Goal: Browse casually: Explore the website without a specific task or goal

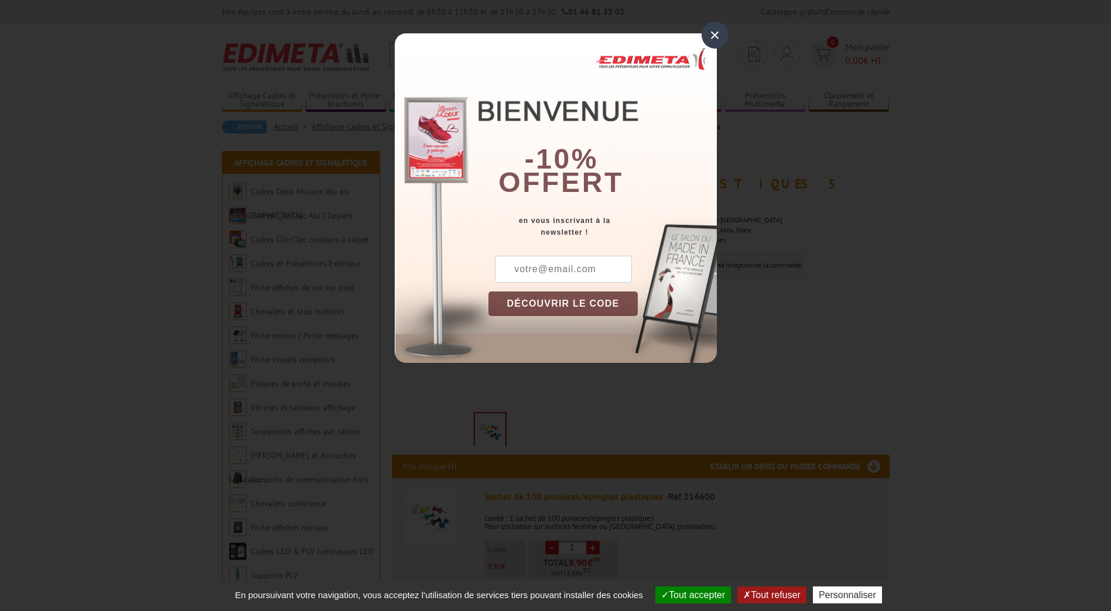
click at [712, 39] on div "×" at bounding box center [715, 35] width 27 height 27
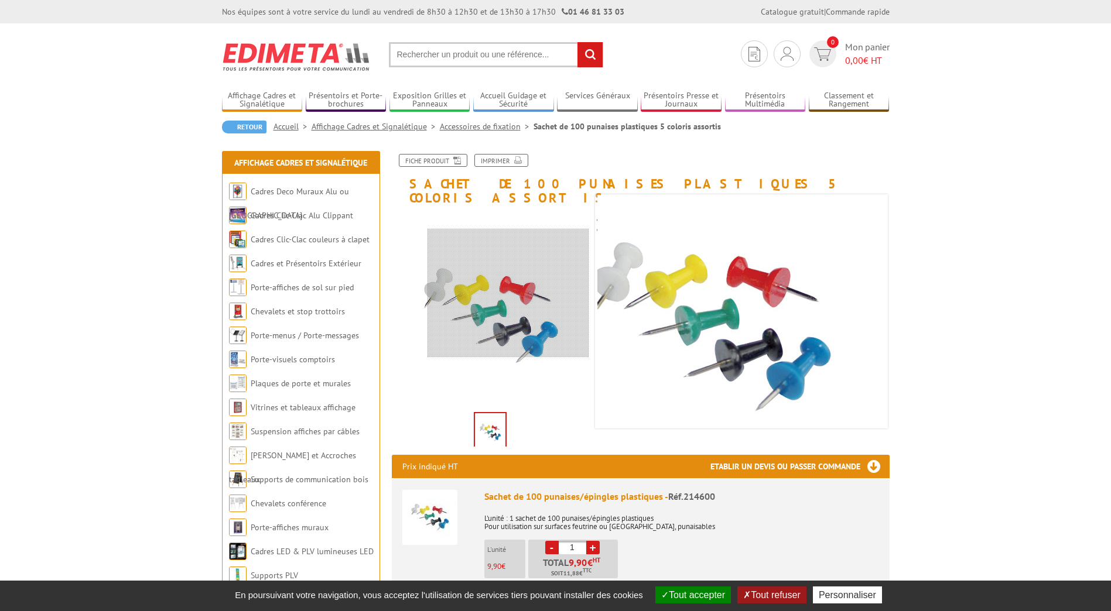
click at [520, 293] on div at bounding box center [509, 293] width 162 height 129
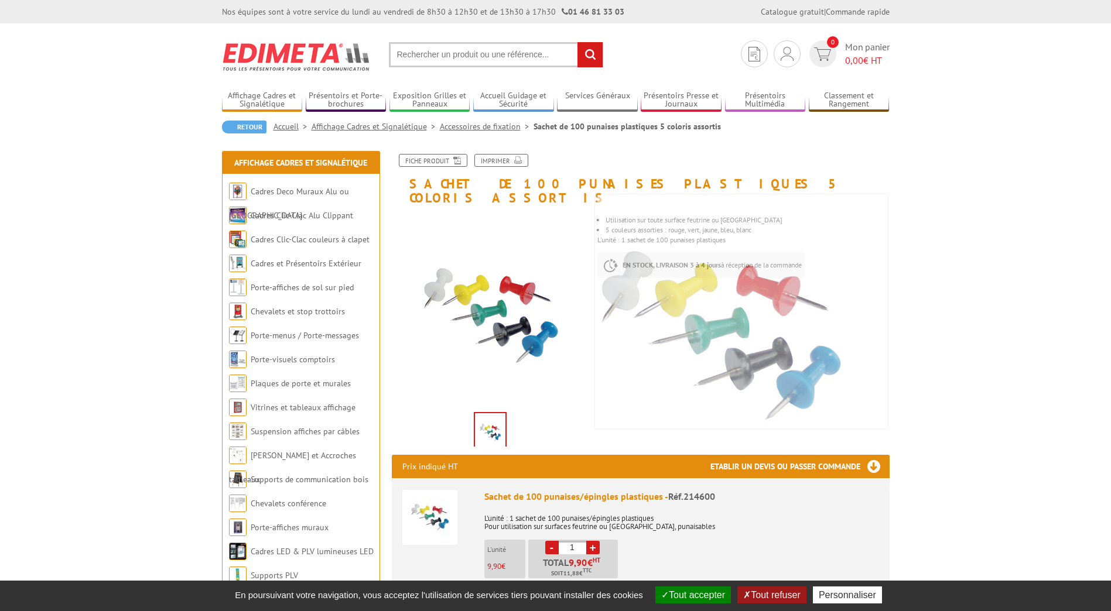
click at [775, 321] on img at bounding box center [719, 324] width 351 height 351
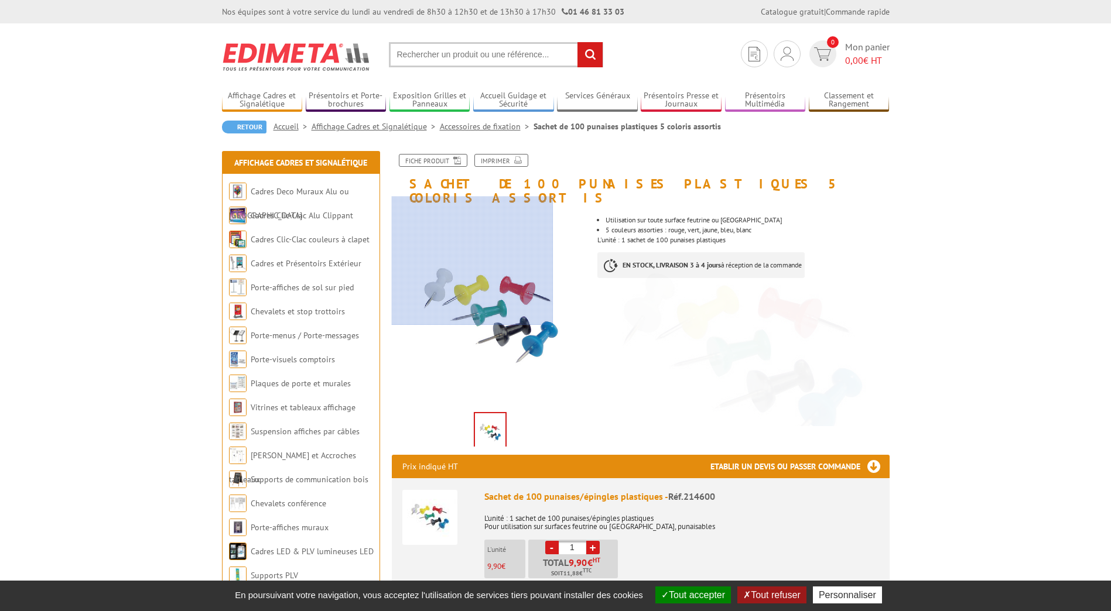
click at [398, 247] on div at bounding box center [473, 261] width 162 height 129
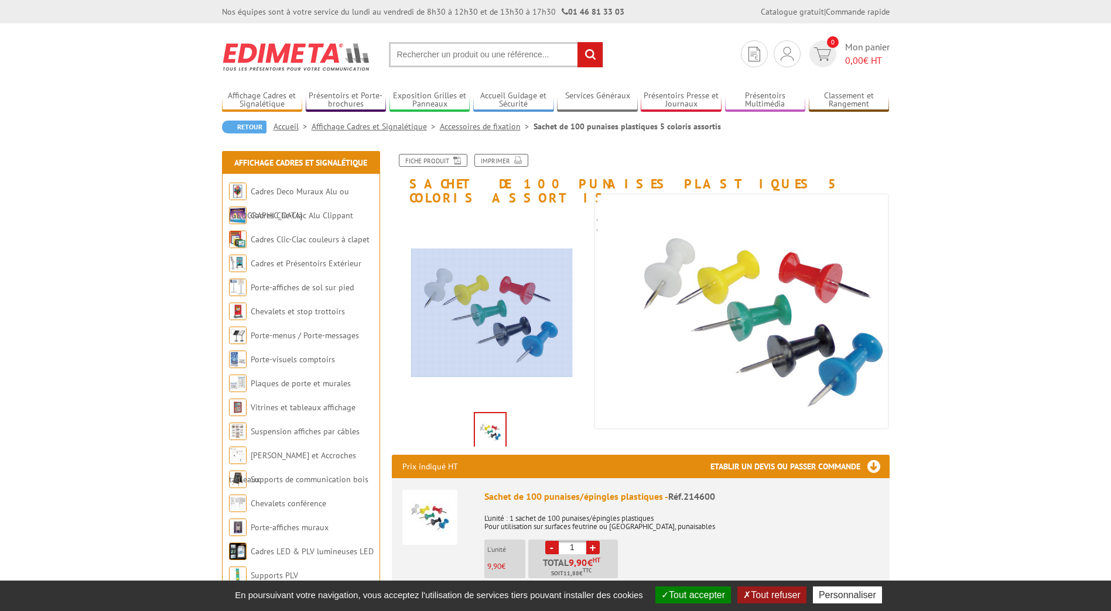
click at [495, 314] on div at bounding box center [492, 313] width 162 height 129
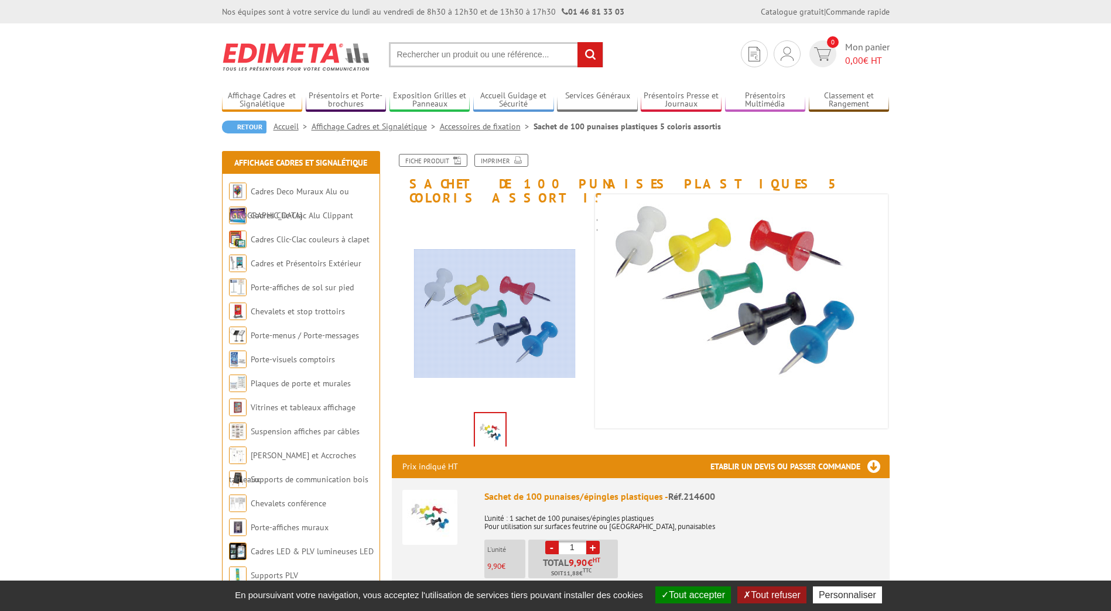
click at [495, 314] on div at bounding box center [495, 314] width 162 height 129
click at [495, 315] on div at bounding box center [495, 314] width 162 height 129
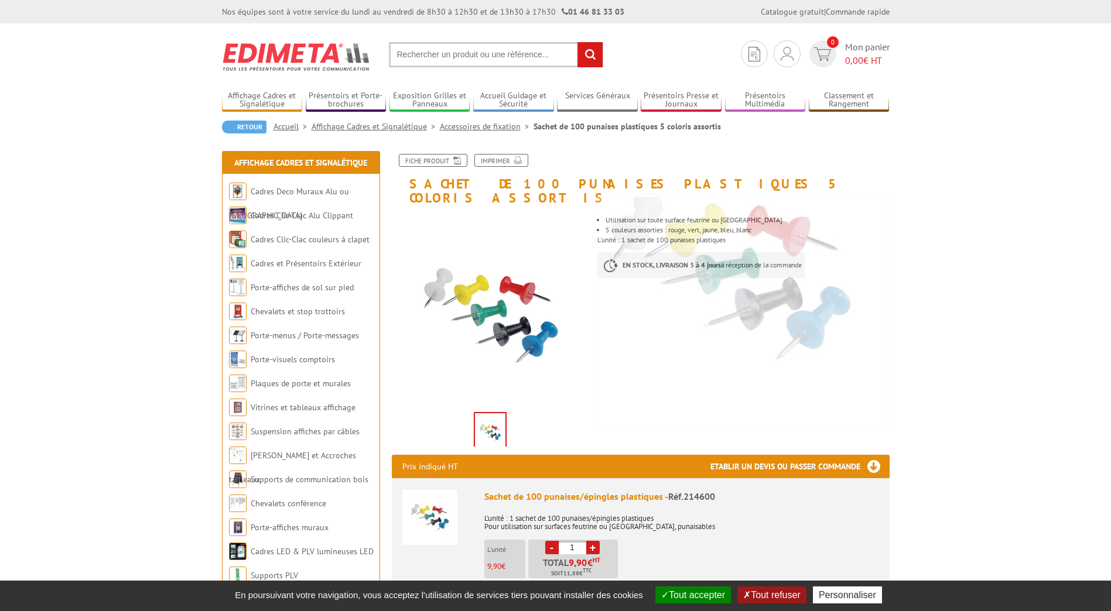
click at [486, 421] on img at bounding box center [490, 432] width 30 height 36
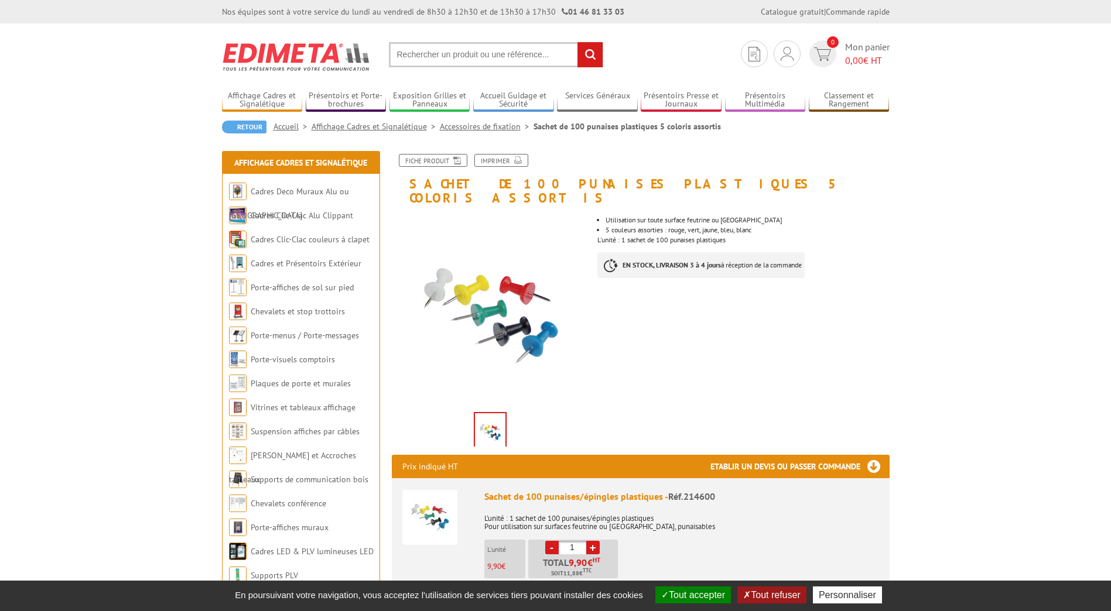
click at [486, 421] on img at bounding box center [490, 432] width 30 height 36
